Goal: Find specific page/section: Find specific page/section

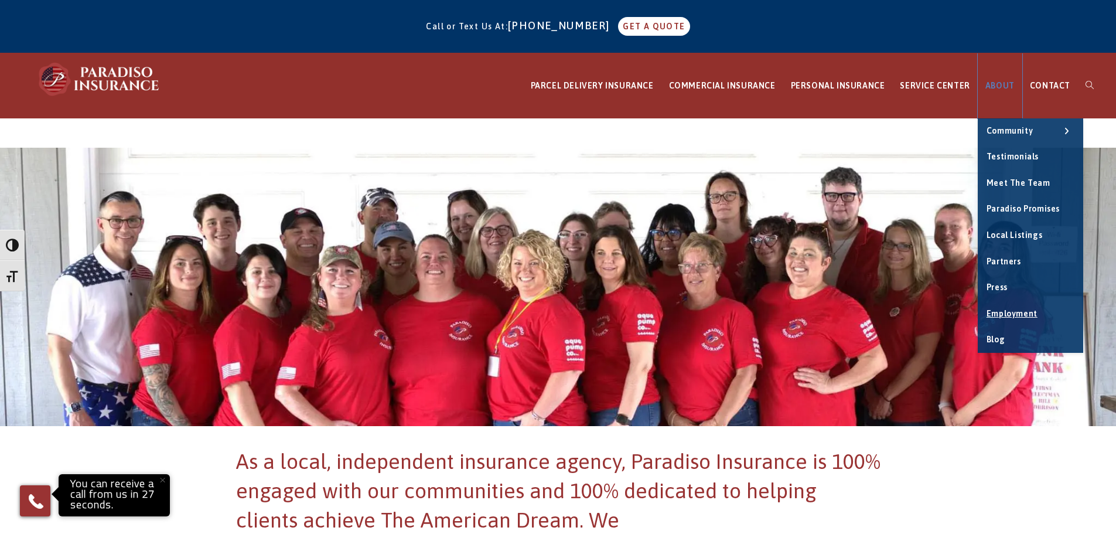
click at [995, 90] on link "ABOUT" at bounding box center [1000, 85] width 45 height 65
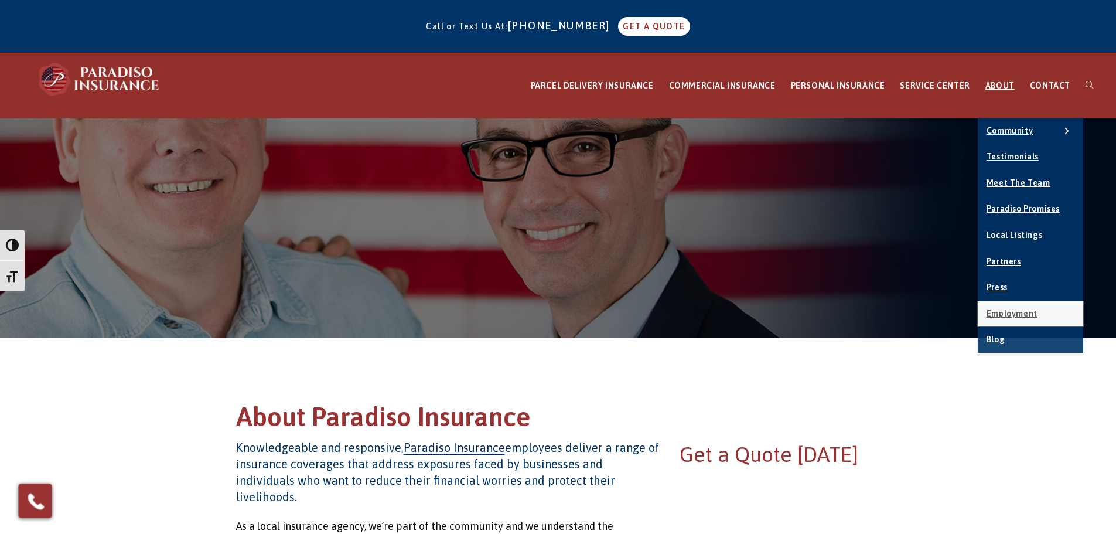
click at [1023, 314] on span "Employment" at bounding box center [1011, 313] width 51 height 9
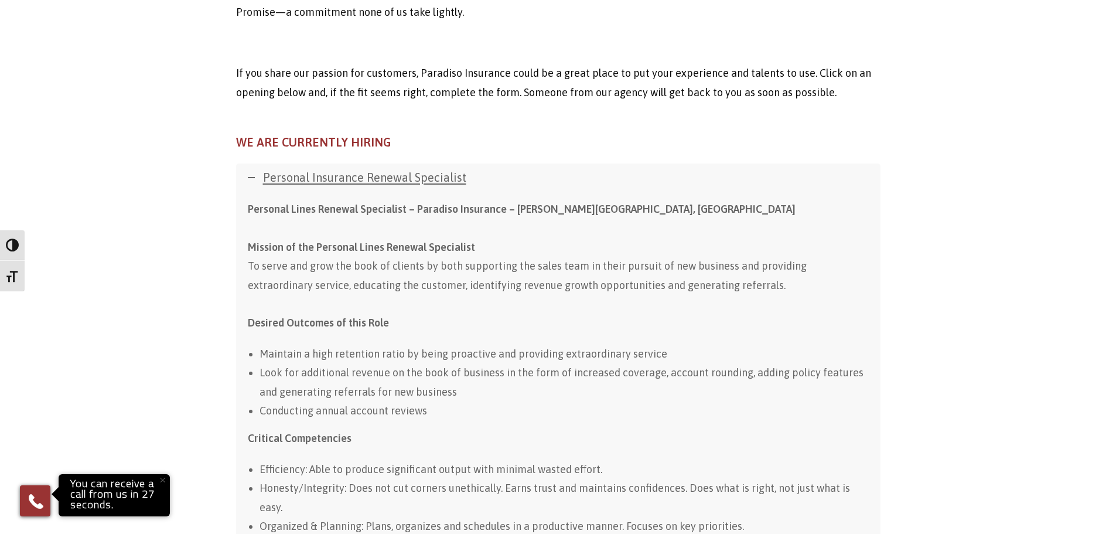
scroll to position [684, 0]
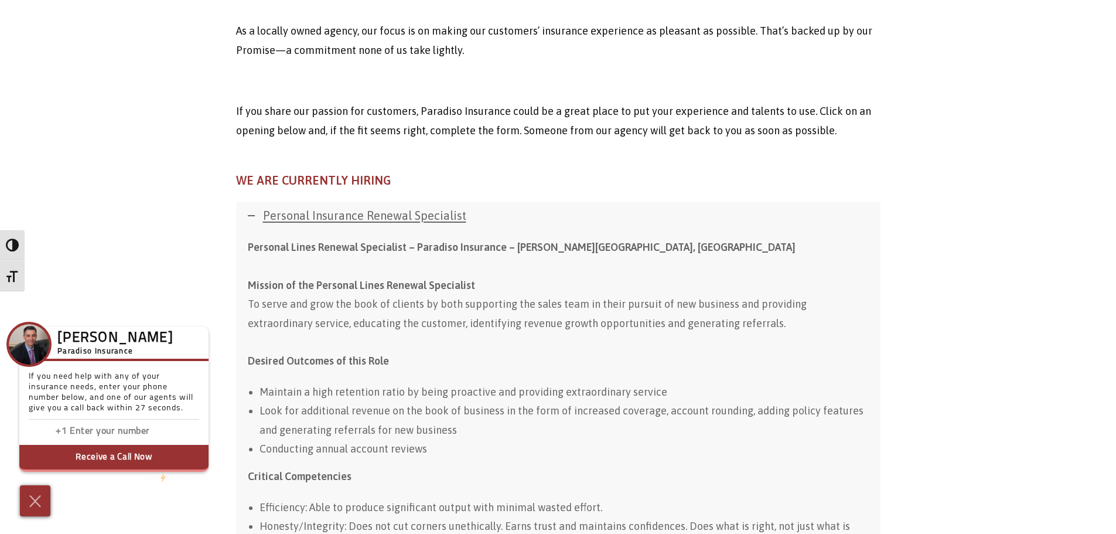
click at [683, 172] on h4 "WE ARE CURRENTLY HIRING" at bounding box center [558, 180] width 644 height 16
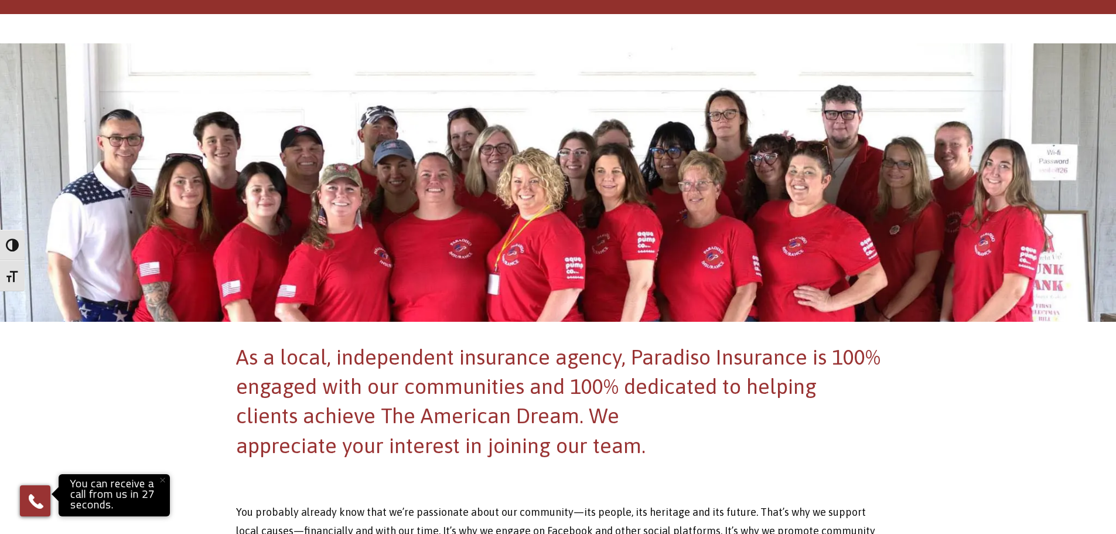
scroll to position [0, 0]
